Goal: Find specific page/section: Find specific page/section

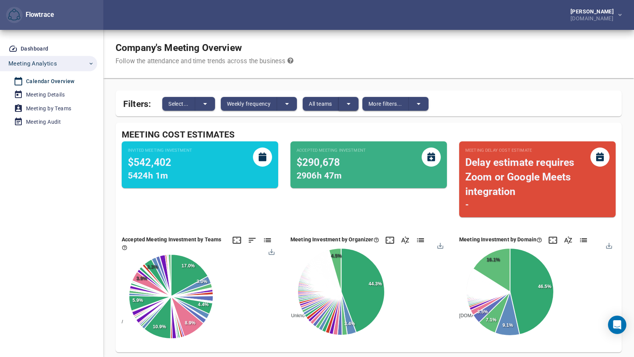
click at [353, 105] on icon "split button" at bounding box center [348, 103] width 9 height 9
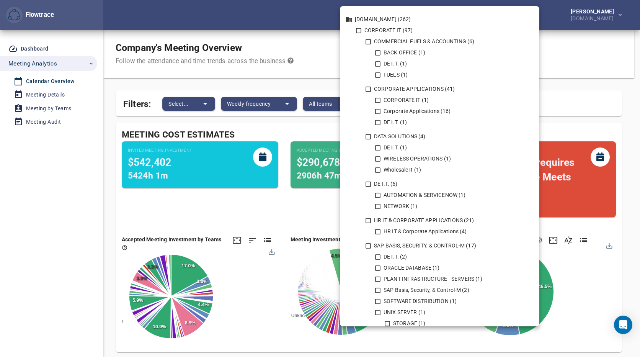
click at [258, 11] on div at bounding box center [320, 178] width 640 height 357
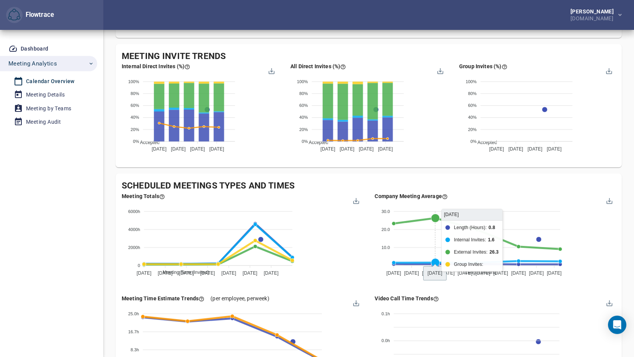
scroll to position [500, 0]
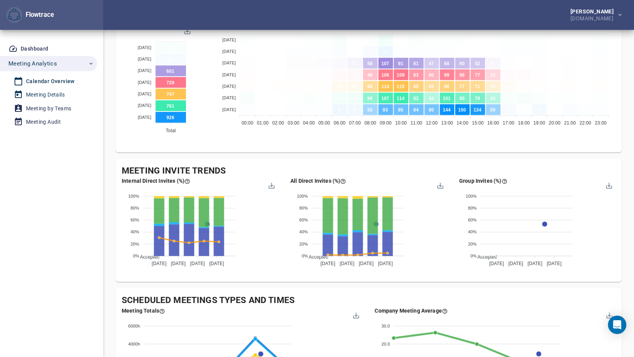
click at [45, 93] on div "Meeting Details" at bounding box center [45, 95] width 39 height 10
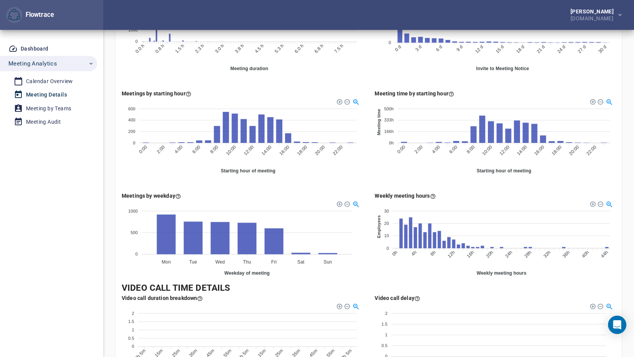
scroll to position [400, 0]
